Goal: Task Accomplishment & Management: Use online tool/utility

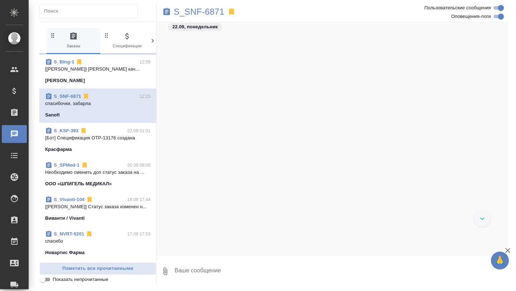
scroll to position [4339, 0]
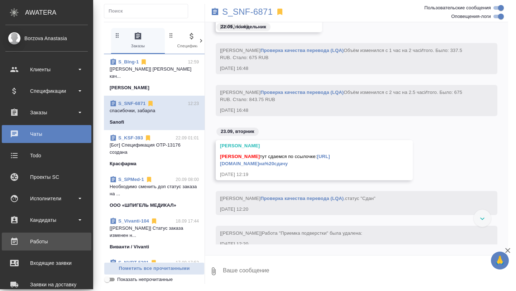
click at [27, 248] on link "Работы" at bounding box center [47, 242] width 90 height 18
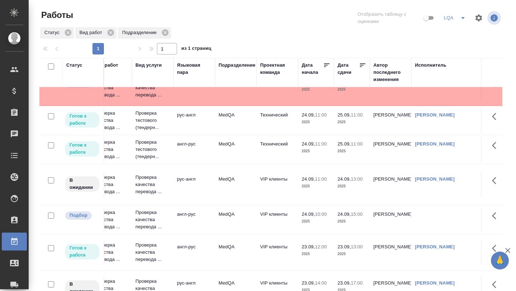
scroll to position [34, 97]
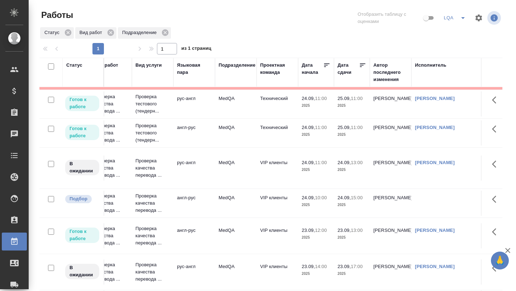
click at [185, 235] on td "англ-рус" at bounding box center [194, 235] width 42 height 25
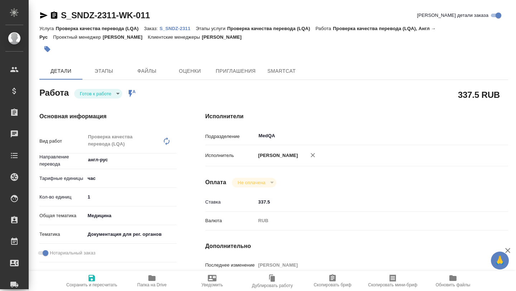
type textarea "x"
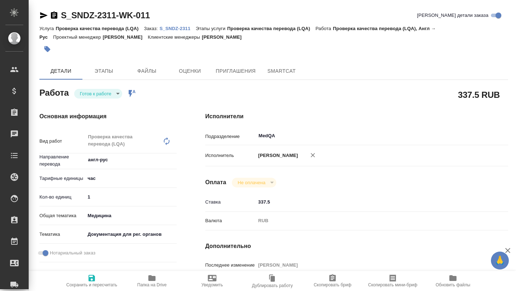
type textarea "x"
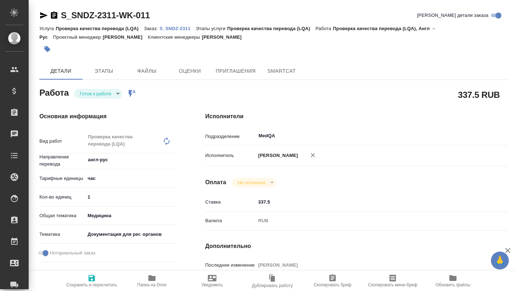
type textarea "x"
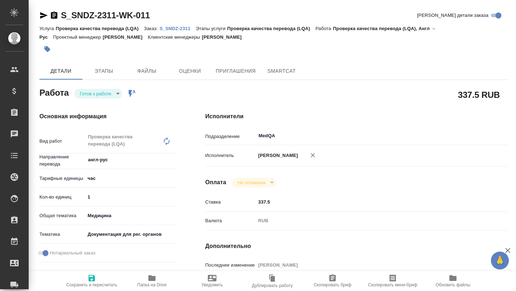
click at [149, 282] on span "Папка на Drive" at bounding box center [151, 284] width 29 height 5
type textarea "x"
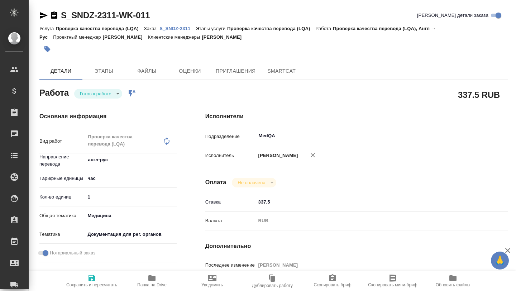
type textarea "x"
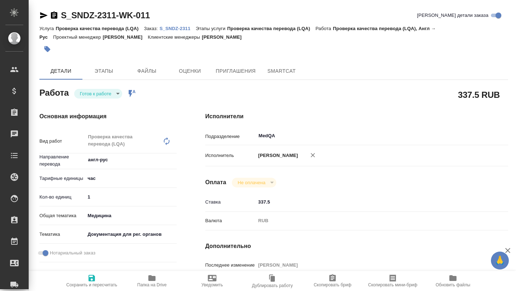
type textarea "x"
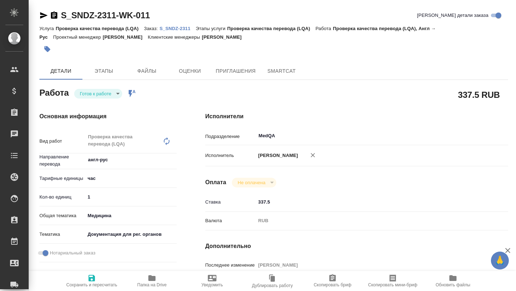
type textarea "x"
